Goal: Information Seeking & Learning: Learn about a topic

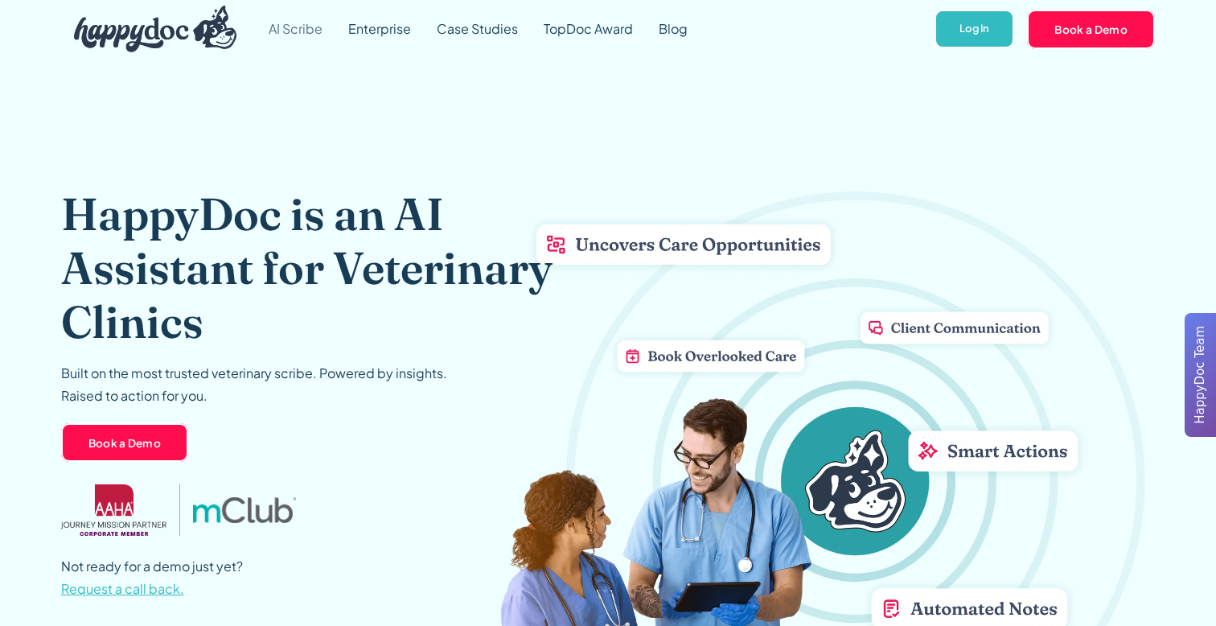
click at [288, 29] on link "AI Scribe" at bounding box center [296, 29] width 80 height 58
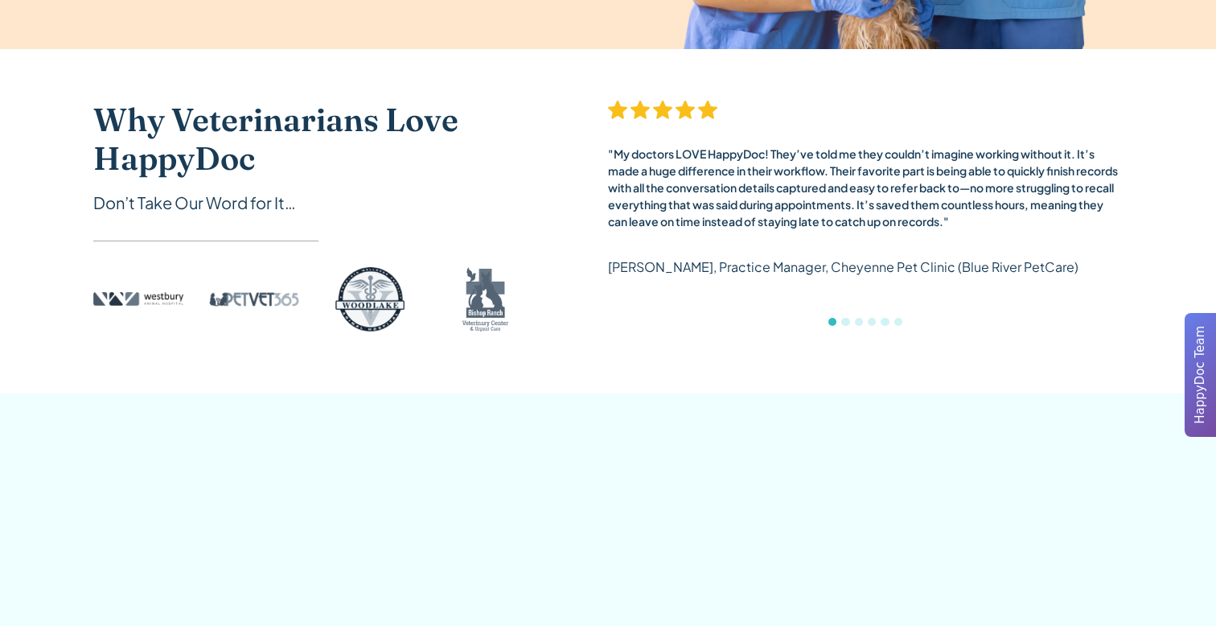
scroll to position [763, 0]
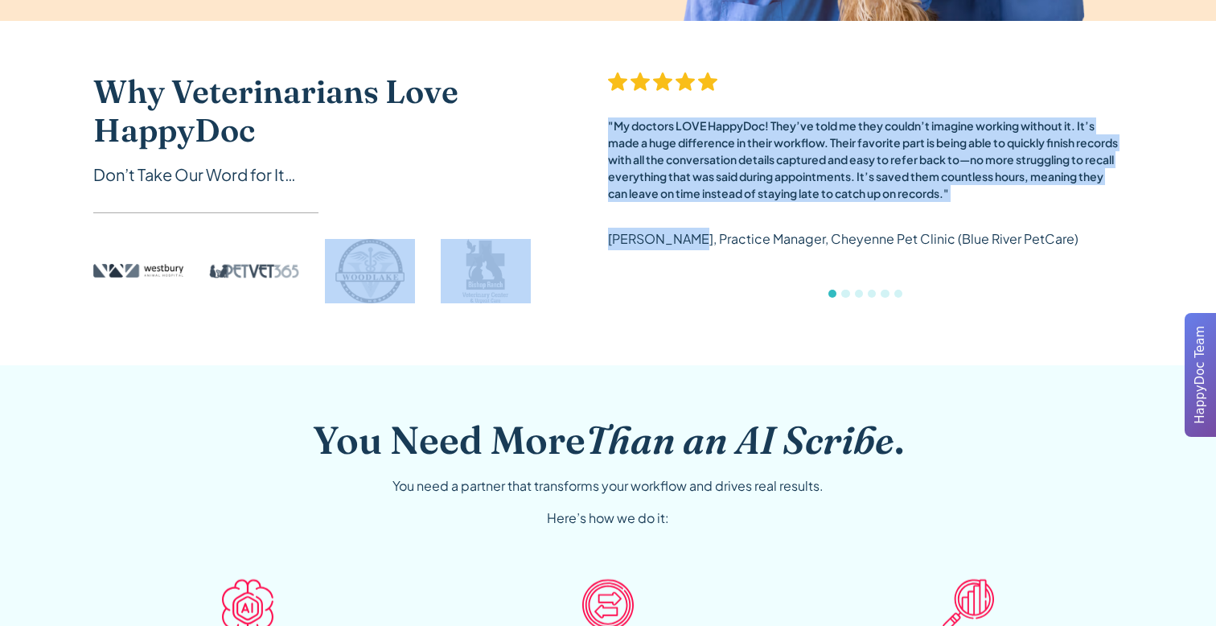
drag, startPoint x: 630, startPoint y: 243, endPoint x: 445, endPoint y: 255, distance: 185.4
click at [453, 255] on div "Why Veterinarians Love HappyDoc Don’t Take Our Word for It… "My doctors LOVE Ha…" at bounding box center [608, 192] width 1030 height 241
click at [544, 351] on div "Why Veterinarians Love HappyDoc Don’t Take Our Word for It… "My doctors LOVE Ha…" at bounding box center [608, 193] width 1030 height 344
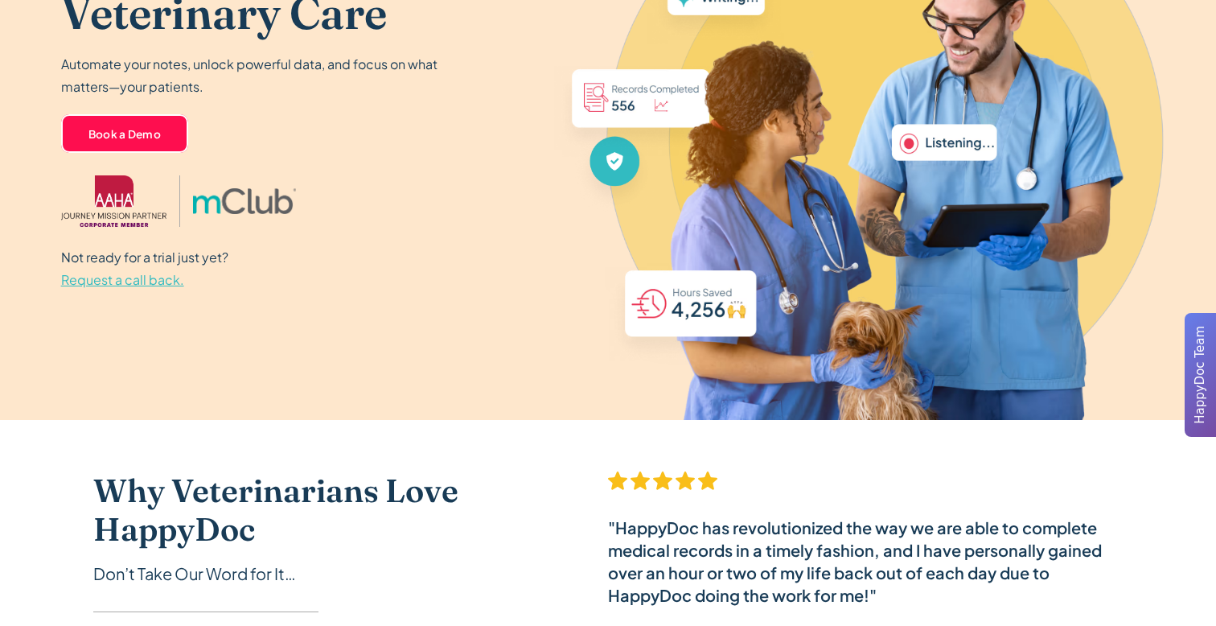
scroll to position [0, 0]
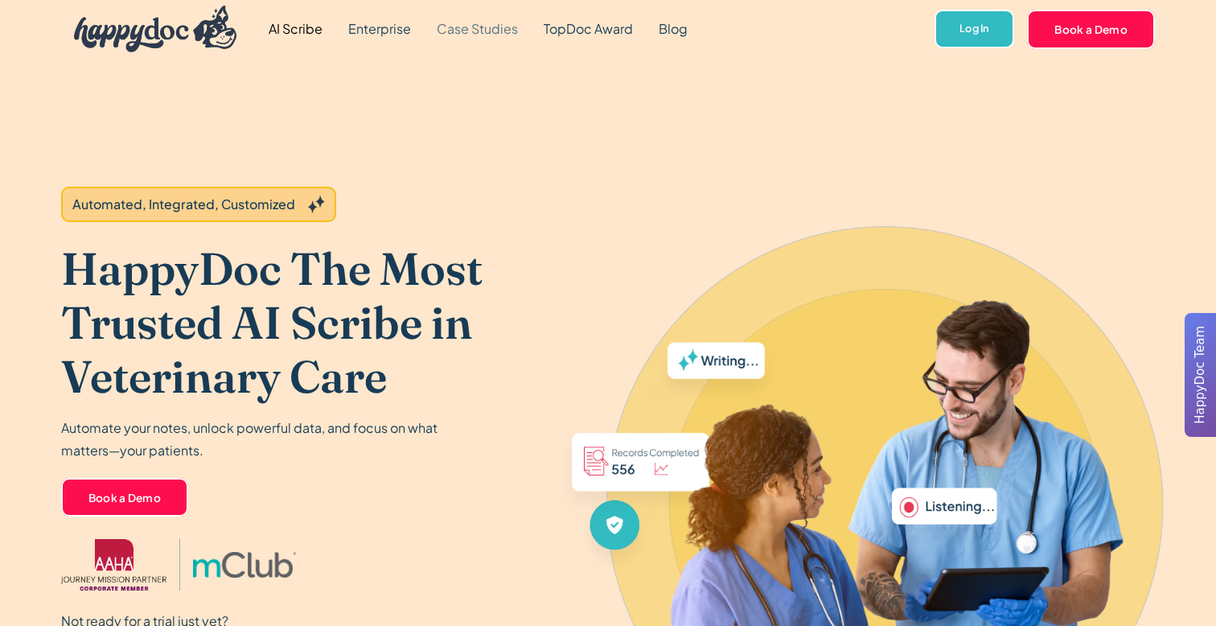
click at [483, 19] on link "Case Studies" at bounding box center [477, 29] width 107 height 58
